Goal: Navigation & Orientation: Find specific page/section

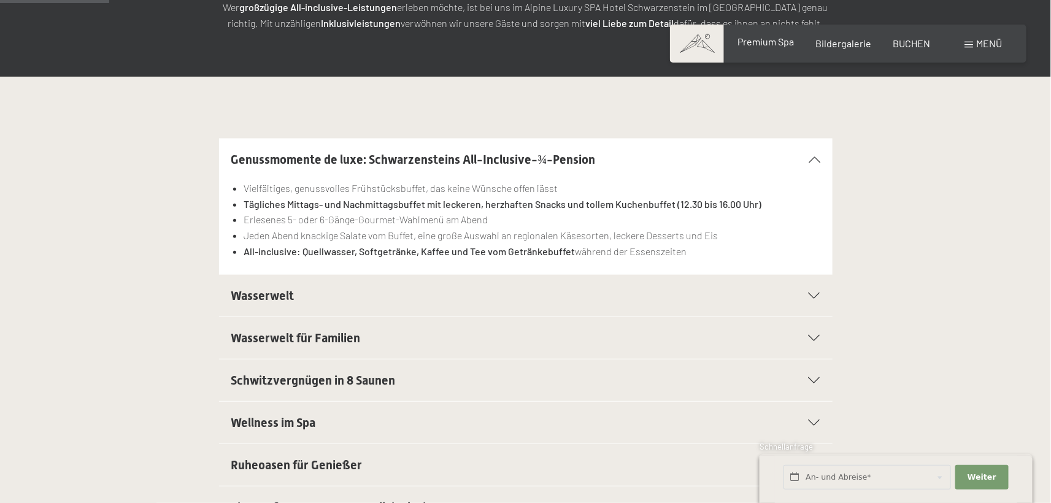
click at [787, 46] on span "Premium Spa" at bounding box center [766, 42] width 56 height 12
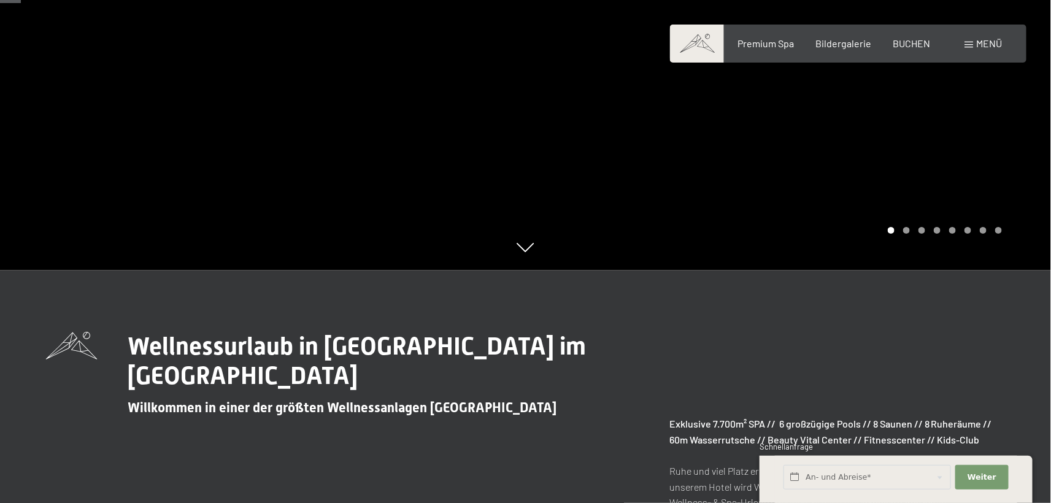
scroll to position [245, 0]
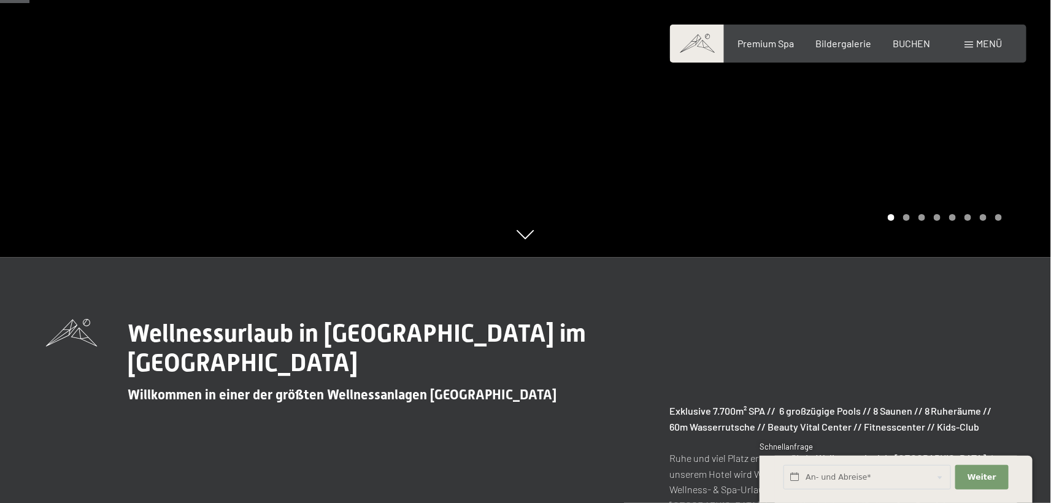
click at [999, 174] on div at bounding box center [789, 6] width 526 height 503
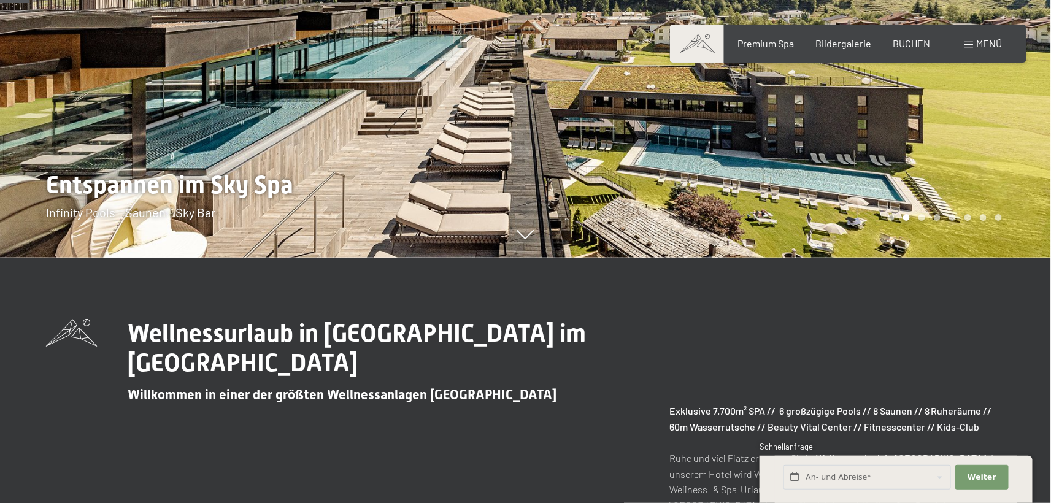
click at [1014, 163] on div at bounding box center [789, 6] width 526 height 503
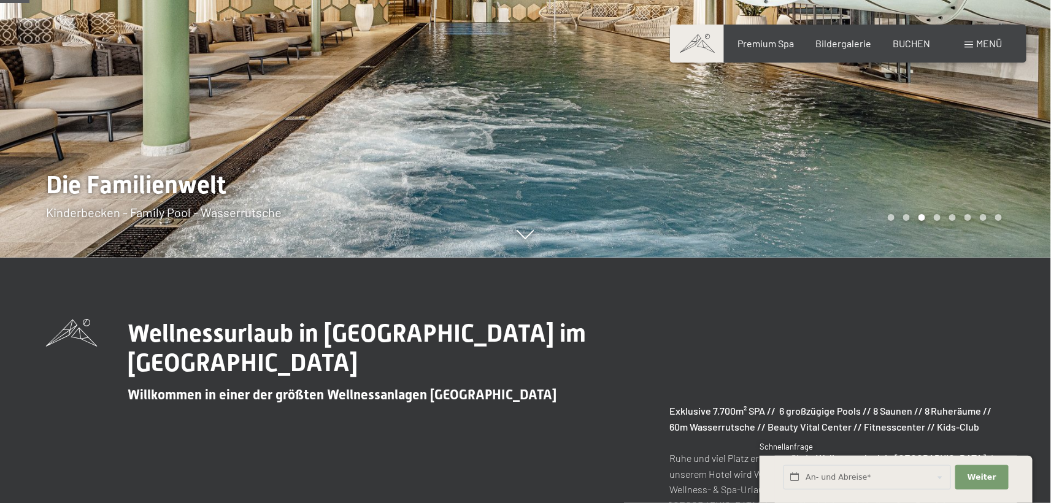
click at [1014, 163] on div at bounding box center [789, 6] width 526 height 503
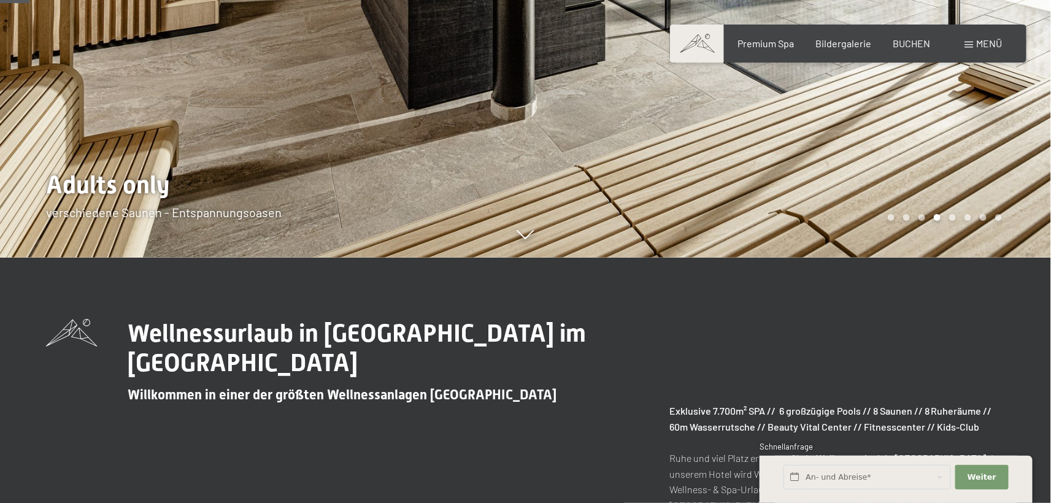
click at [1014, 163] on div at bounding box center [789, 6] width 526 height 503
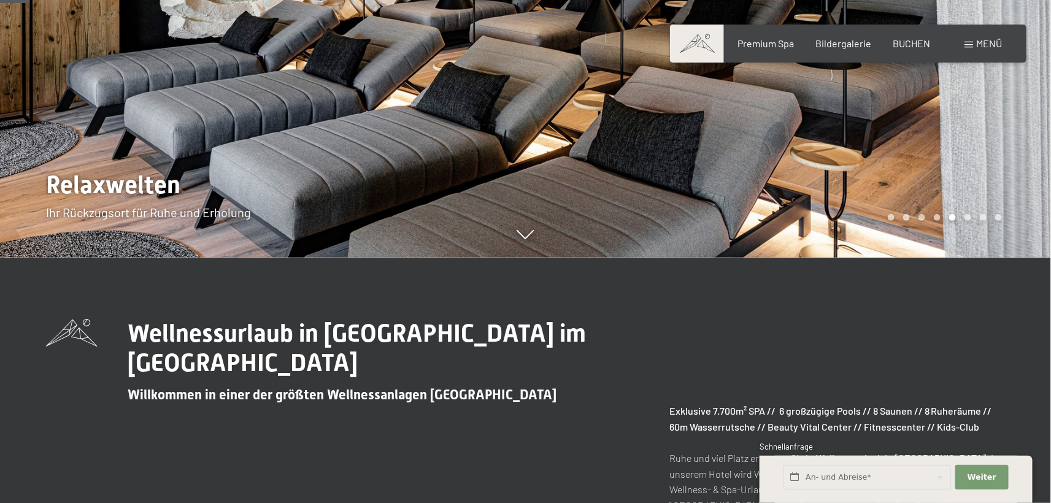
click at [1014, 163] on div at bounding box center [789, 6] width 526 height 503
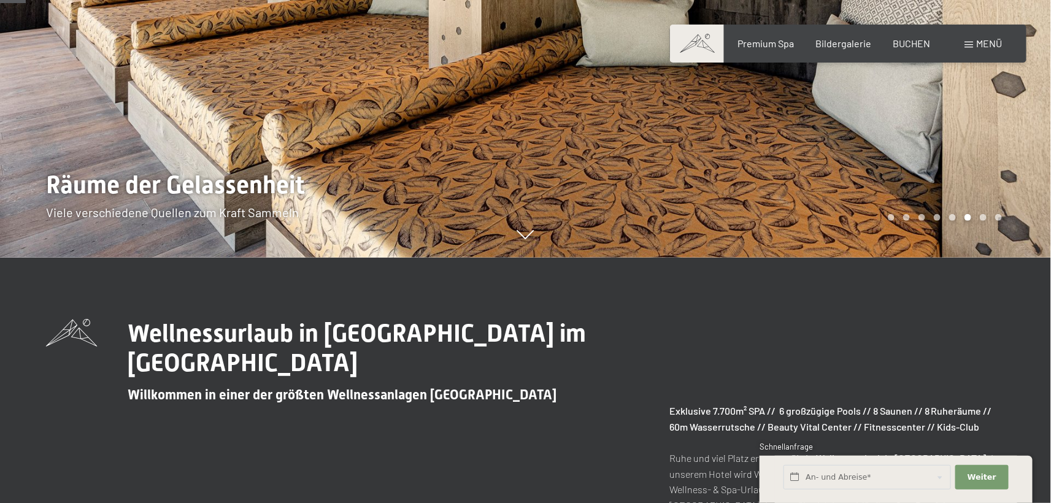
scroll to position [184, 0]
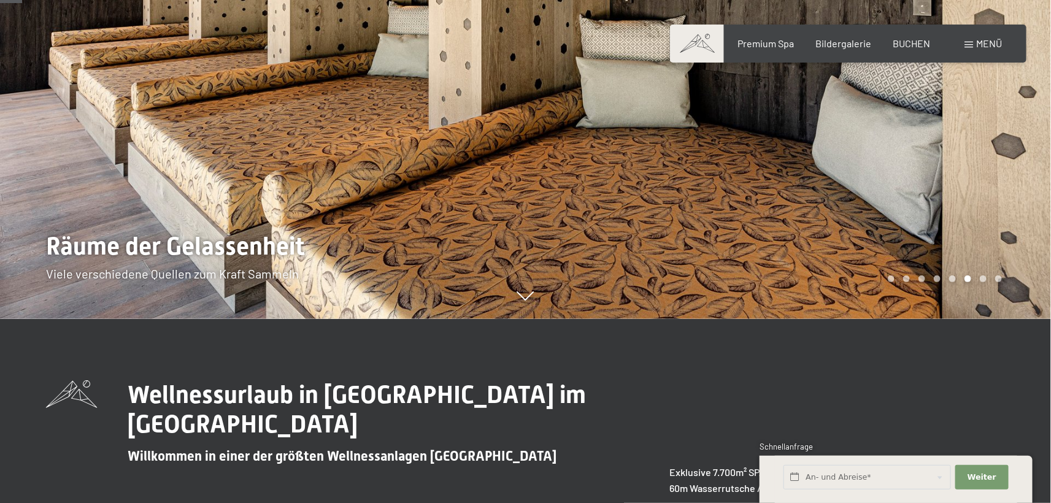
click at [1014, 163] on div at bounding box center [789, 67] width 526 height 503
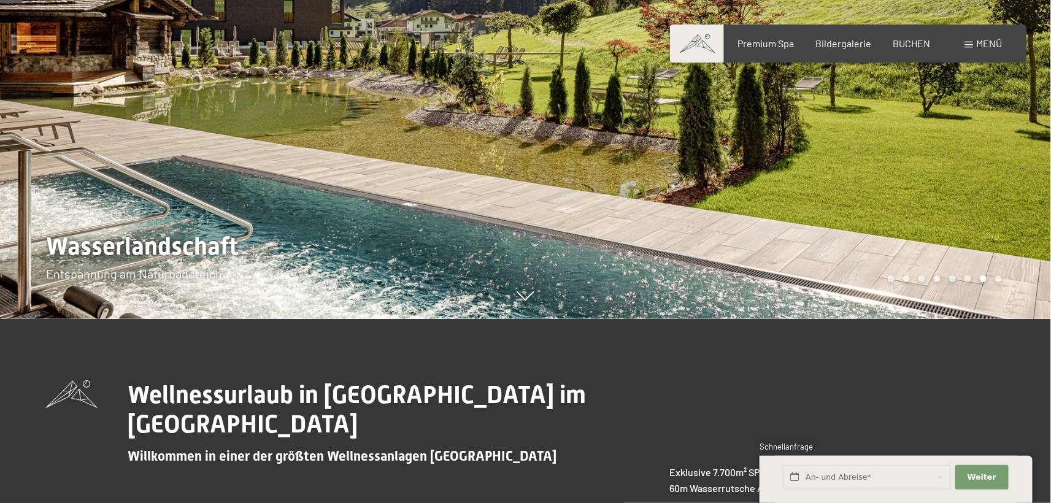
click at [1014, 163] on div at bounding box center [789, 67] width 526 height 503
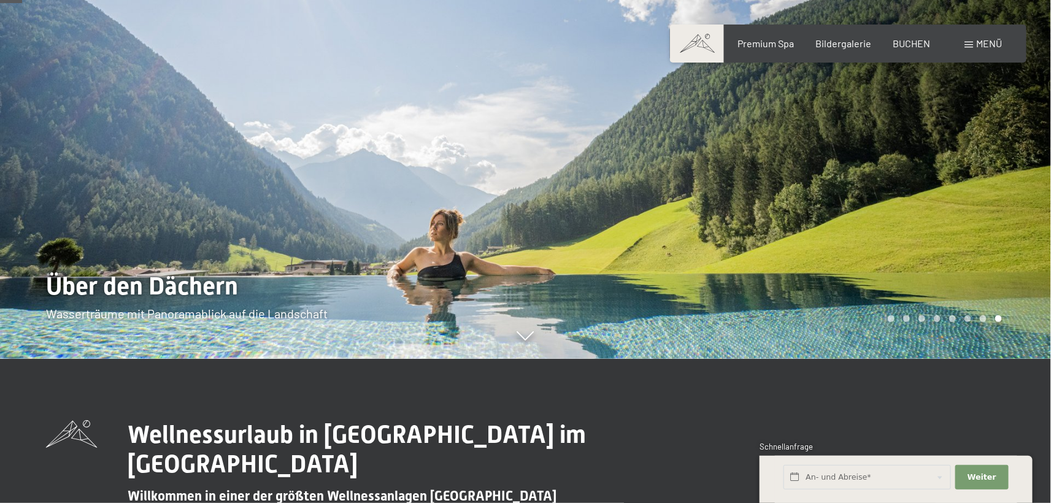
scroll to position [123, 0]
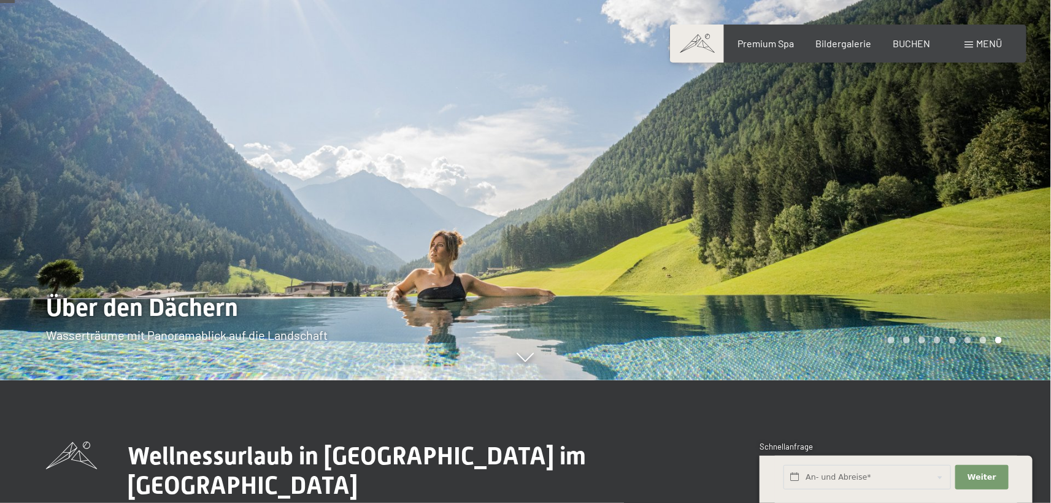
click at [1024, 188] on div at bounding box center [789, 128] width 526 height 503
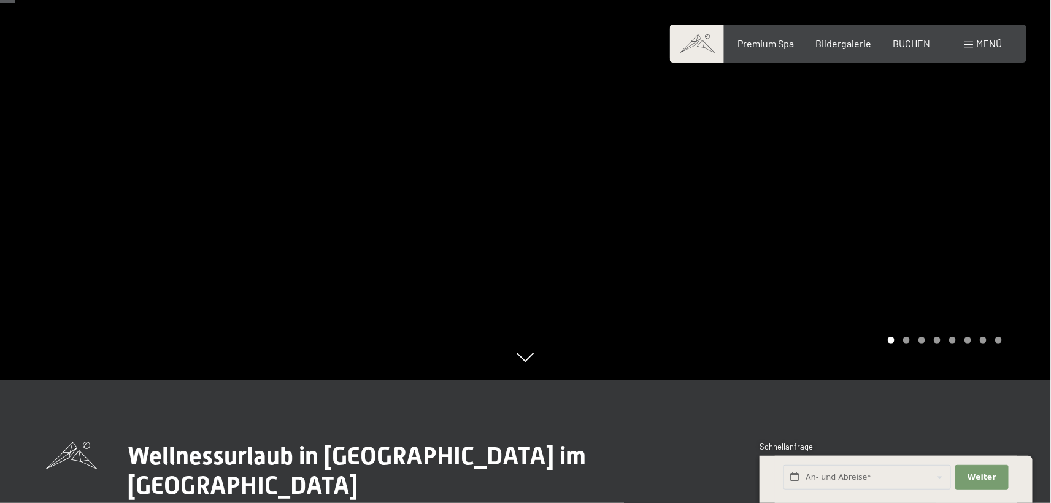
click at [1024, 188] on div at bounding box center [789, 128] width 526 height 503
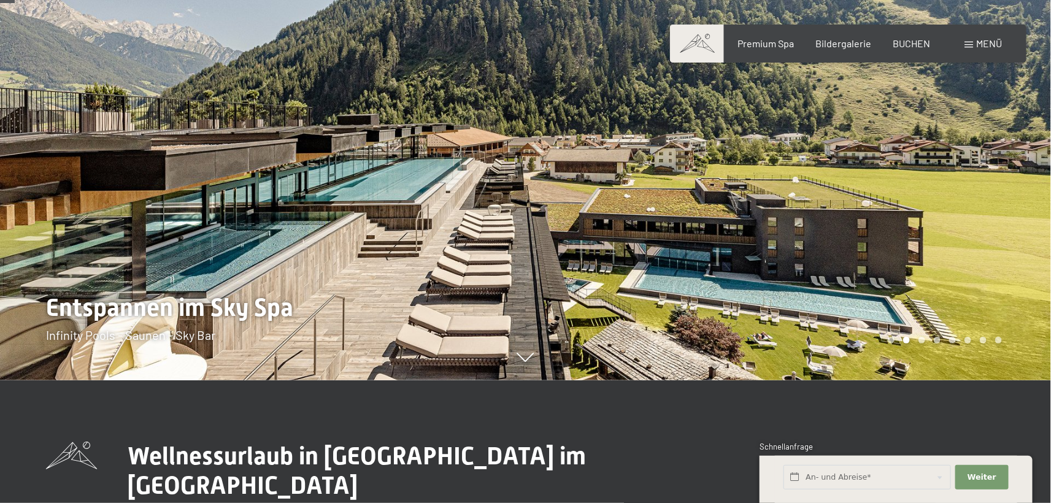
click at [1024, 188] on div at bounding box center [789, 128] width 526 height 503
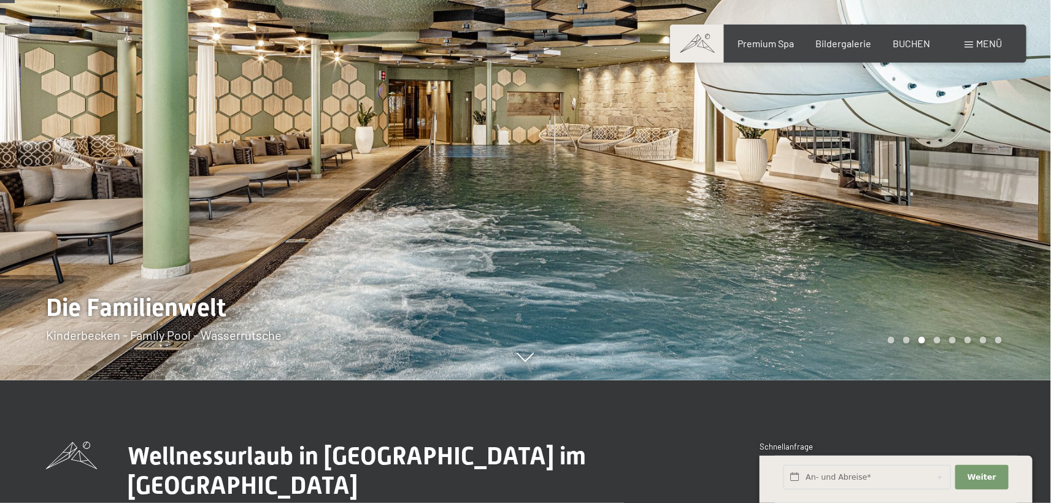
click at [1024, 188] on div at bounding box center [789, 128] width 526 height 503
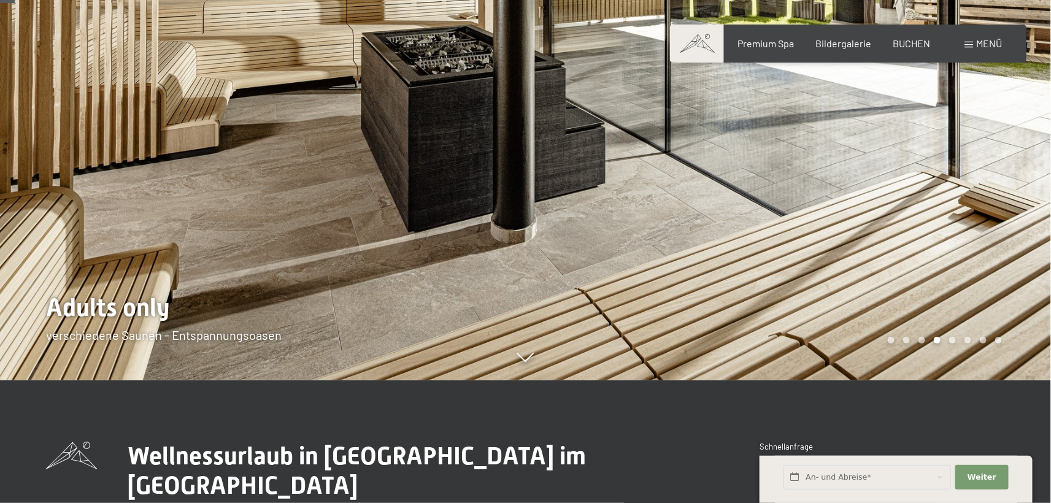
click at [1024, 188] on div at bounding box center [789, 128] width 526 height 503
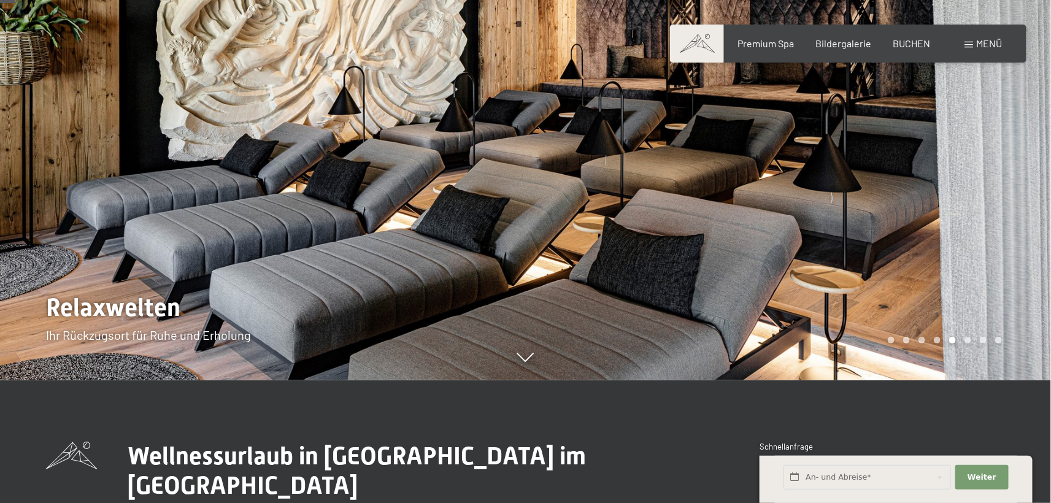
click at [1024, 188] on div at bounding box center [789, 128] width 526 height 503
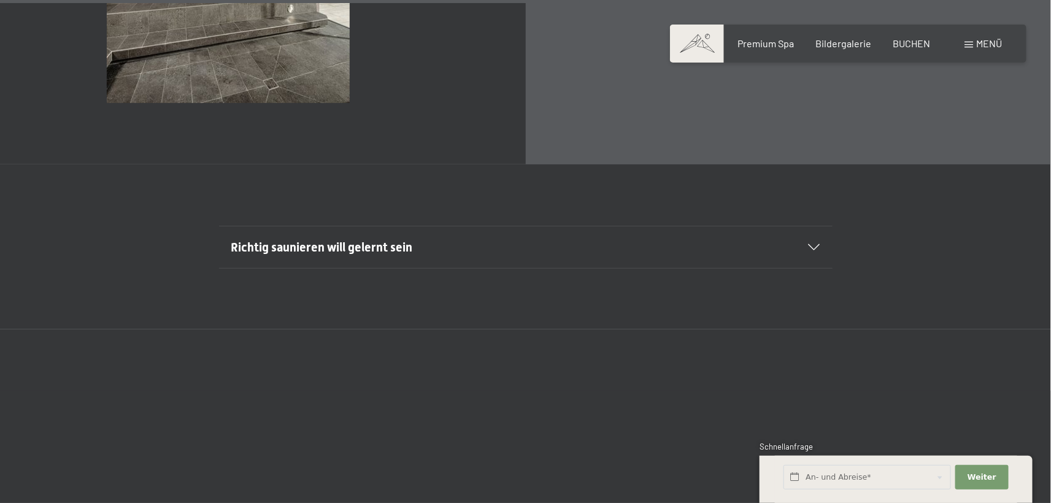
scroll to position [4541, 0]
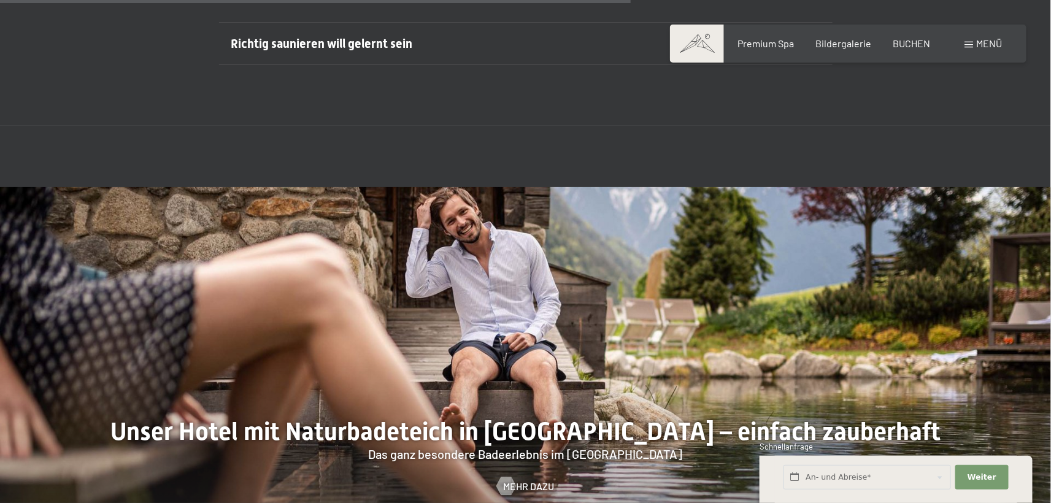
click at [963, 42] on div "Buchen Anfragen Premium Spa Bildergalerie BUCHEN Menü DE IT EN Gutschein Bilder…" at bounding box center [848, 43] width 307 height 13
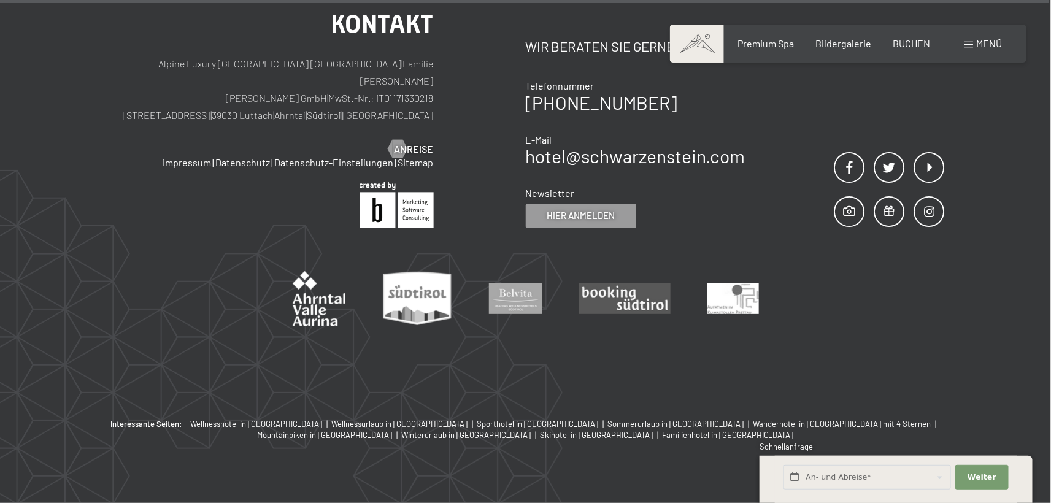
scroll to position [7486, 0]
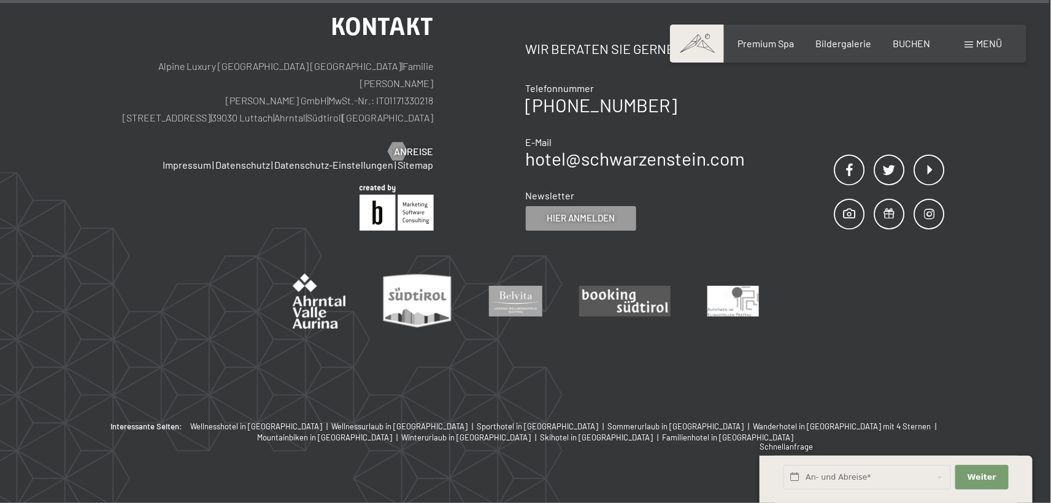
click at [305, 94] on p "Alpine Luxury SPA Resort SCHWARZENSTEIN | Familie Zimmerhofer Otmar Zimmerhofer…" at bounding box center [270, 92] width 327 height 69
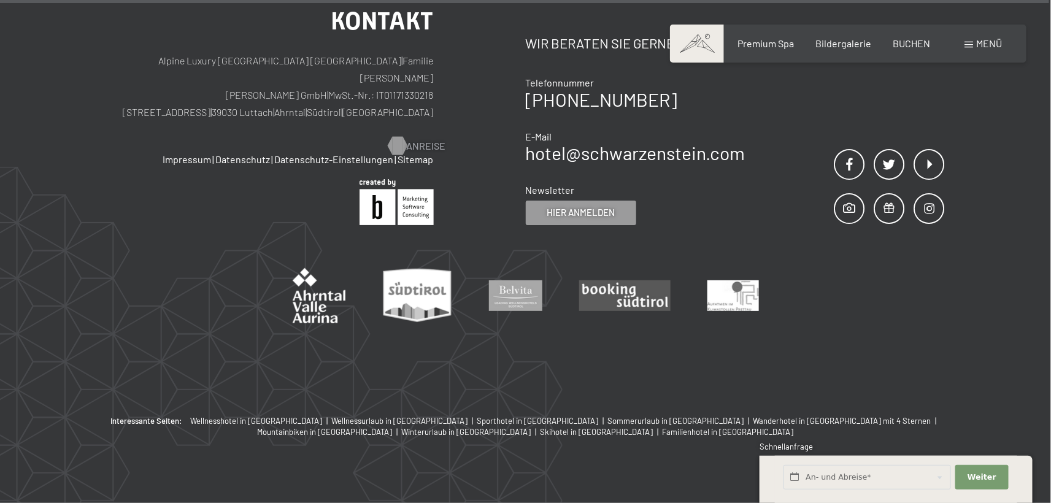
click at [417, 139] on span "Anreise" at bounding box center [426, 145] width 39 height 13
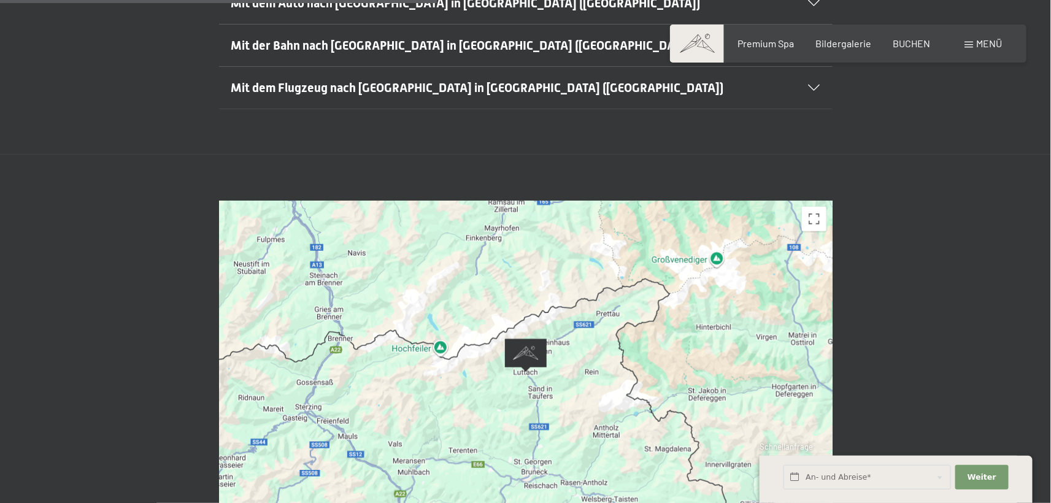
scroll to position [552, 0]
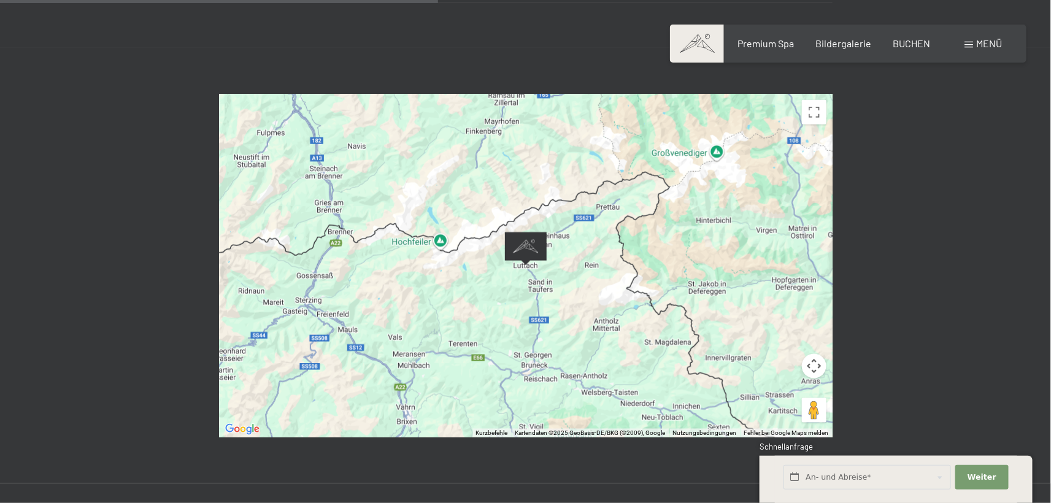
click at [521, 232] on img "Alpine Luxury SPA Resort SCHWARZENSTEIN" at bounding box center [526, 249] width 42 height 34
click at [812, 349] on div at bounding box center [526, 266] width 614 height 344
click at [816, 354] on button "Kamerasteuerung für die Karte" at bounding box center [814, 366] width 25 height 25
click at [792, 354] on button "Nach rechts" at bounding box center [783, 366] width 25 height 25
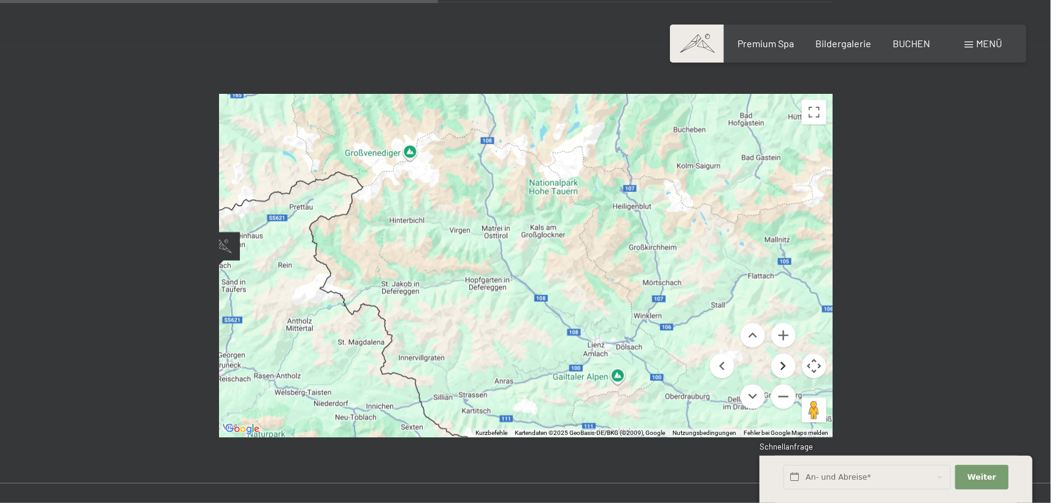
click at [792, 354] on button "Nach rechts" at bounding box center [783, 366] width 25 height 25
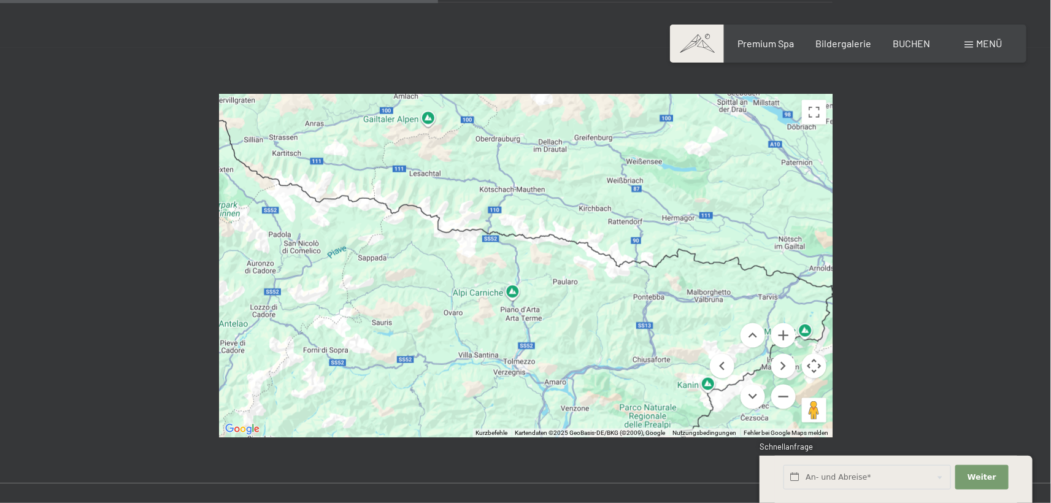
drag, startPoint x: 620, startPoint y: 358, endPoint x: 761, endPoint y: 316, distance: 147.2
click at [774, 313] on div "Kurzbefehle Kartendaten Kartendaten ©2025 GeoBasis-DE/BKG (©2009), Google Karte…" at bounding box center [526, 266] width 614 height 344
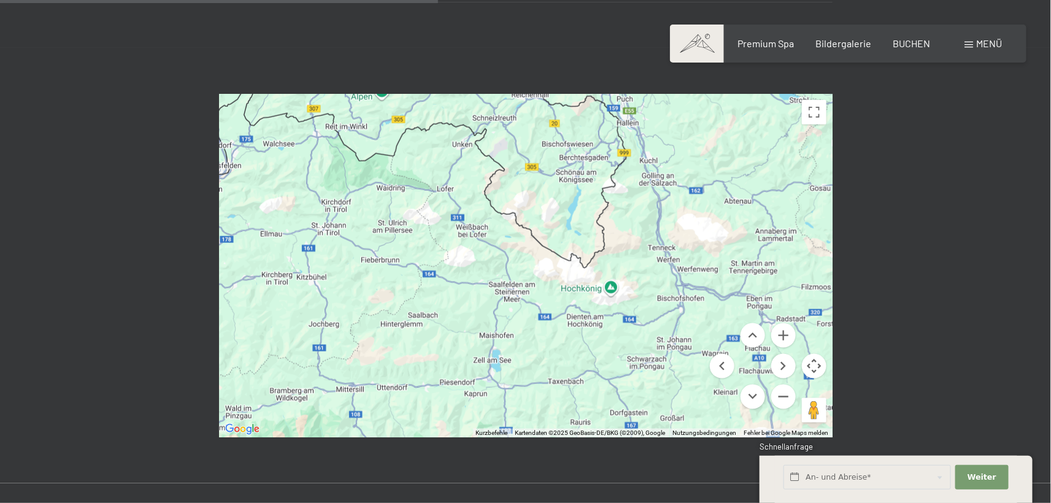
drag, startPoint x: 472, startPoint y: 196, endPoint x: 512, endPoint y: 466, distance: 273.4
click at [512, 466] on div "Buchen Anfragen Premium Spa Bildergalerie BUCHEN Menü DE IT EN Gutschein Bilder…" at bounding box center [525, 383] width 1051 height 1871
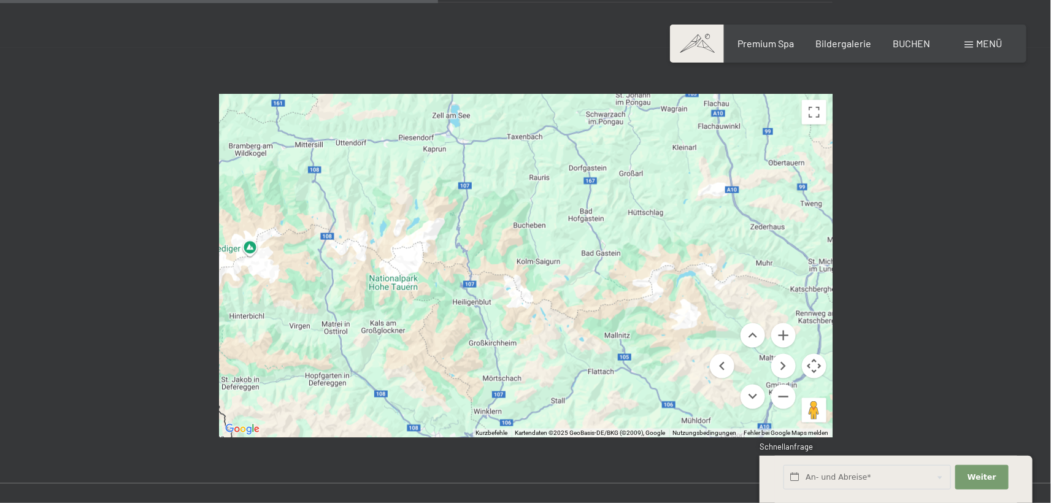
drag, startPoint x: 612, startPoint y: 342, endPoint x: 550, endPoint y: 81, distance: 267.9
click at [558, 94] on div at bounding box center [526, 266] width 614 height 344
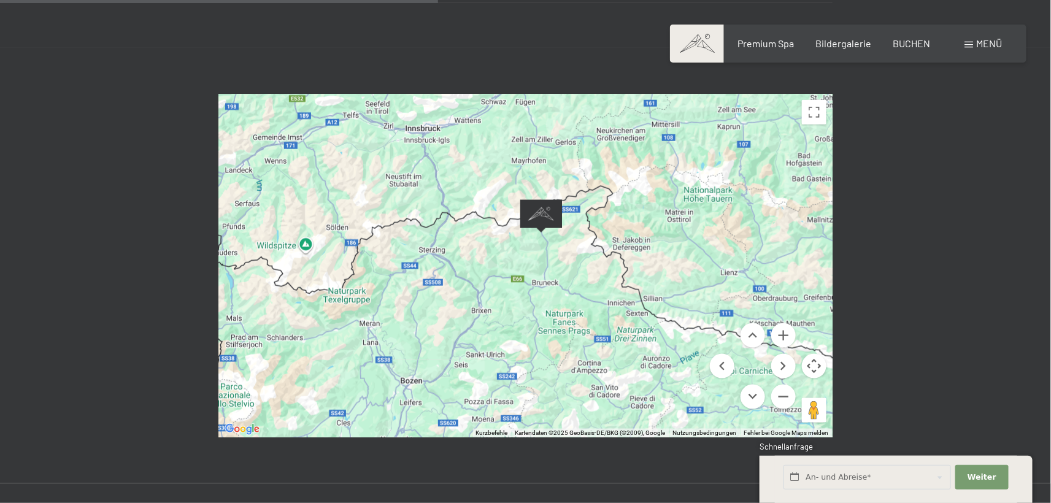
drag, startPoint x: 532, startPoint y: 338, endPoint x: 533, endPoint y: 212, distance: 126.4
click at [511, 235] on div at bounding box center [526, 266] width 614 height 344
click at [544, 198] on img "Alpine Luxury SPA Resort SCHWARZENSTEIN" at bounding box center [543, 215] width 42 height 34
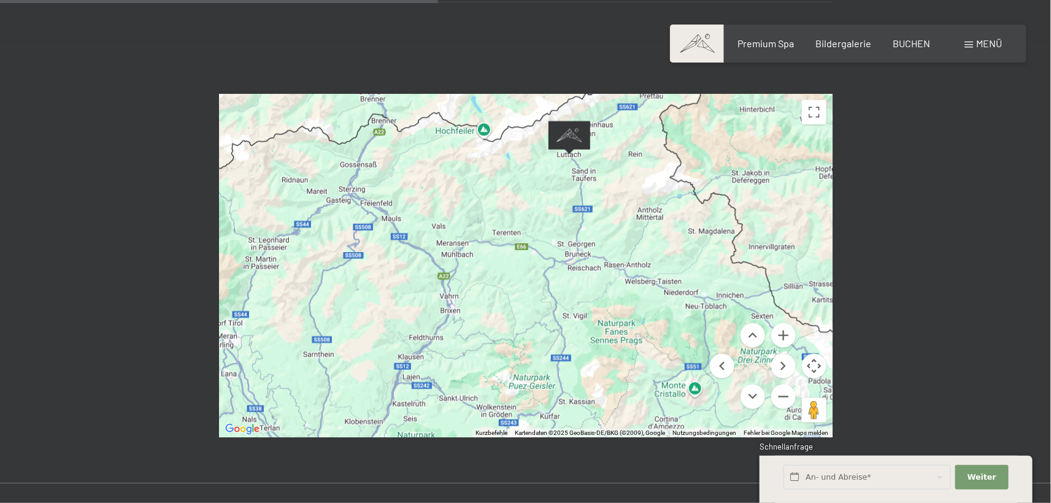
click at [903, 126] on div "← Nach links → Nach rechts ↑ Nach oben ↓ Nach unten + Heranzoomen - Herauszoome…" at bounding box center [525, 266] width 1051 height 436
